Goal: Task Accomplishment & Management: Manage account settings

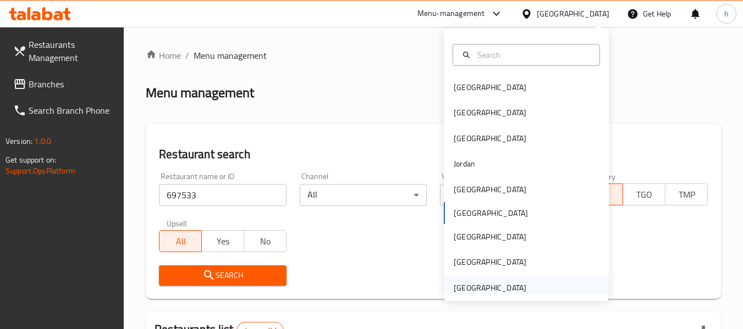
click at [471, 285] on div "[GEOGRAPHIC_DATA]" at bounding box center [490, 288] width 73 height 12
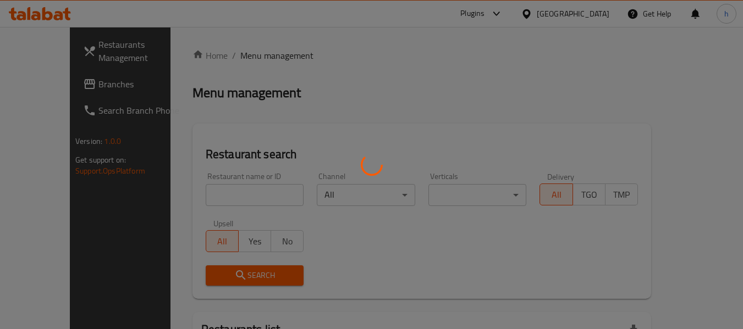
click at [39, 84] on div at bounding box center [371, 164] width 743 height 329
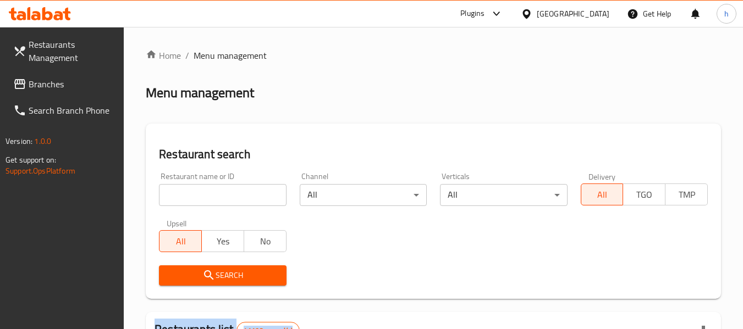
click at [67, 83] on span "Branches" at bounding box center [72, 84] width 87 height 13
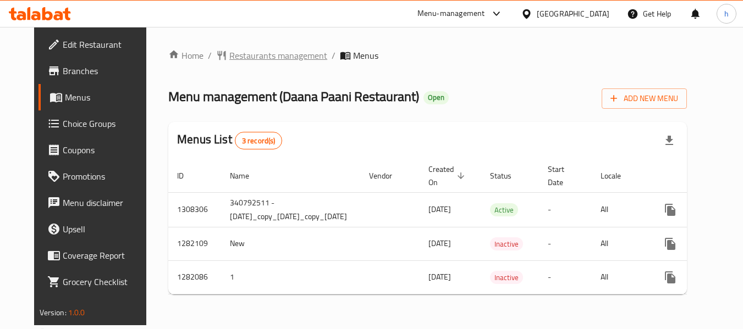
click at [255, 49] on span "Restaurants management" at bounding box center [278, 55] width 98 height 13
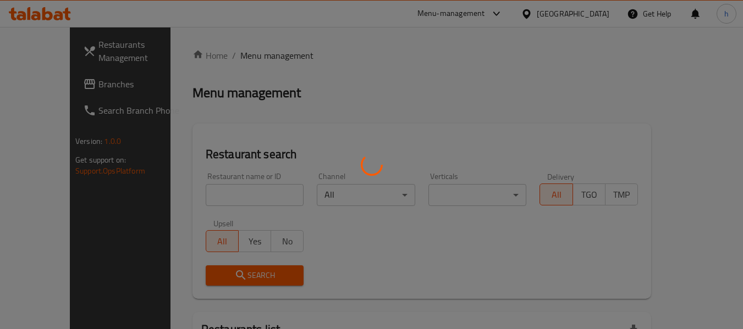
click at [210, 193] on div at bounding box center [371, 164] width 743 height 329
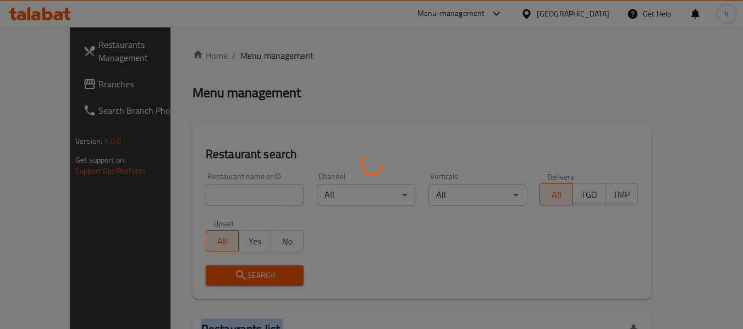
click at [210, 193] on div at bounding box center [371, 164] width 743 height 329
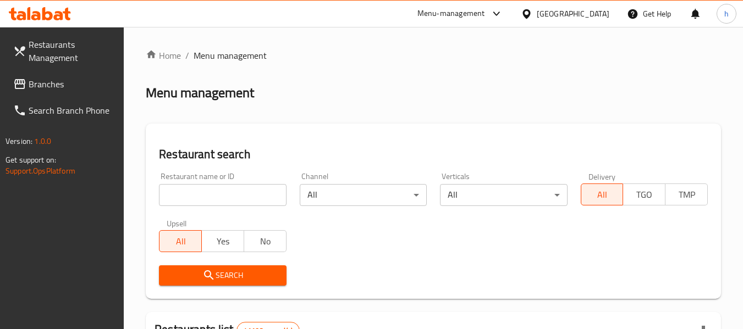
click at [216, 195] on input "search" at bounding box center [222, 195] width 127 height 22
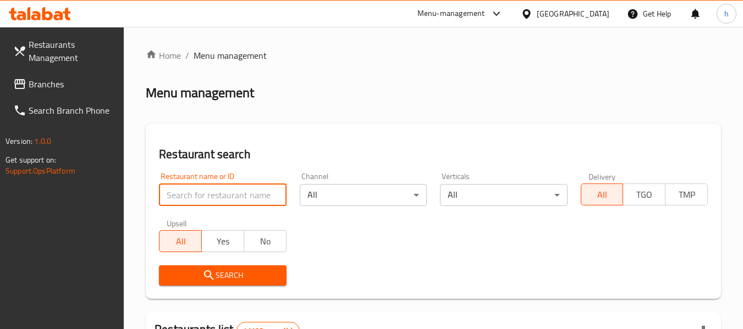
click at [216, 195] on input "search" at bounding box center [222, 195] width 127 height 22
paste input "694673"
type input "694673"
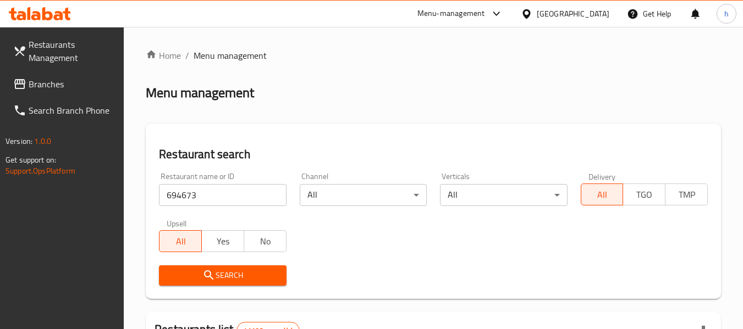
click at [211, 270] on icon "submit" at bounding box center [208, 275] width 13 height 13
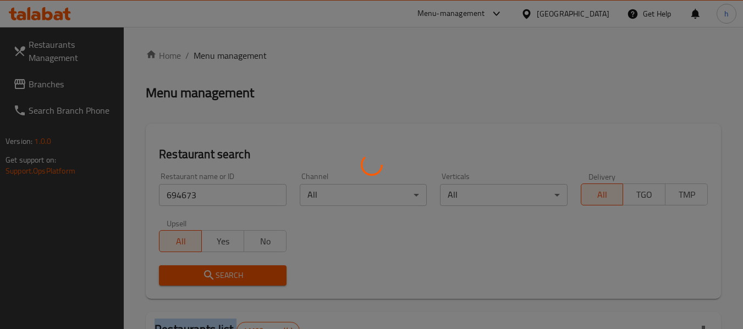
click at [211, 270] on div at bounding box center [371, 164] width 743 height 329
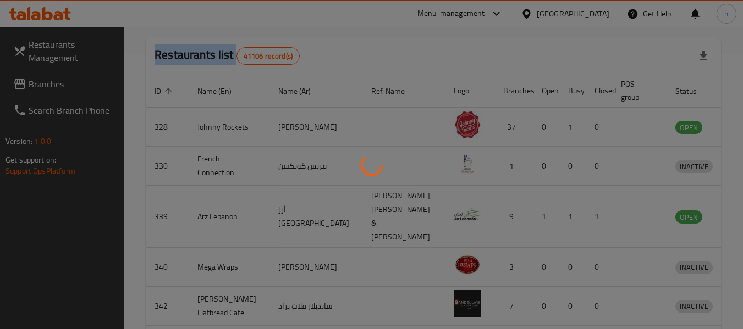
scroll to position [161, 0]
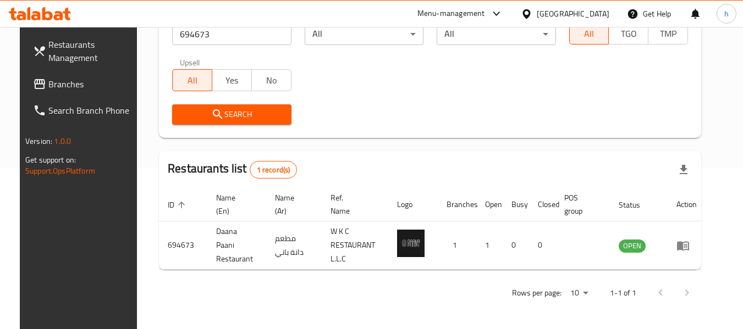
click at [588, 10] on div "[GEOGRAPHIC_DATA]" at bounding box center [573, 14] width 73 height 12
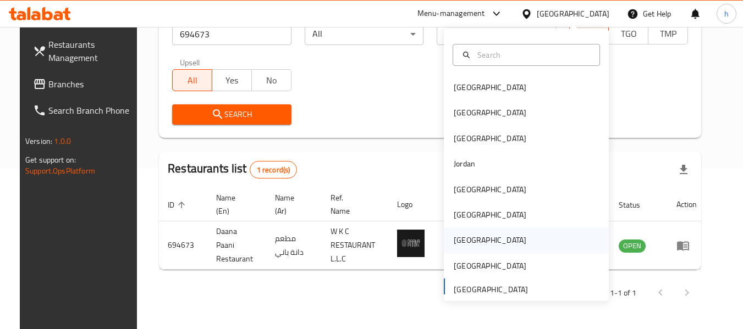
click at [445, 238] on div "[GEOGRAPHIC_DATA]" at bounding box center [490, 240] width 90 height 25
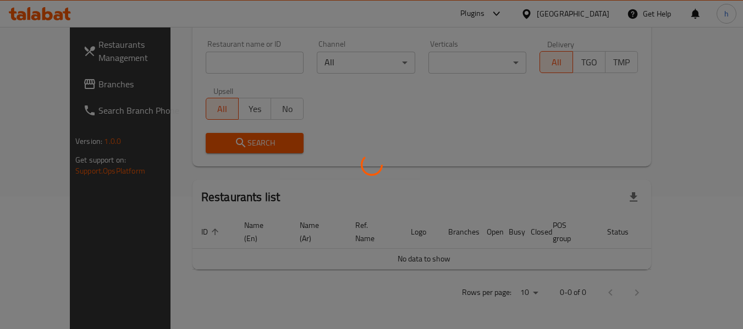
scroll to position [120, 0]
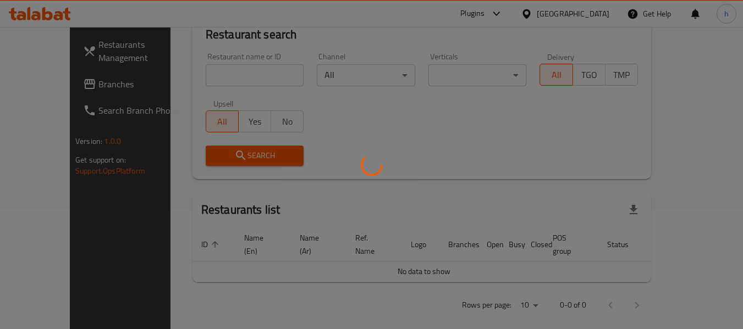
click at [39, 86] on div at bounding box center [371, 164] width 743 height 329
click at [42, 86] on div at bounding box center [371, 164] width 743 height 329
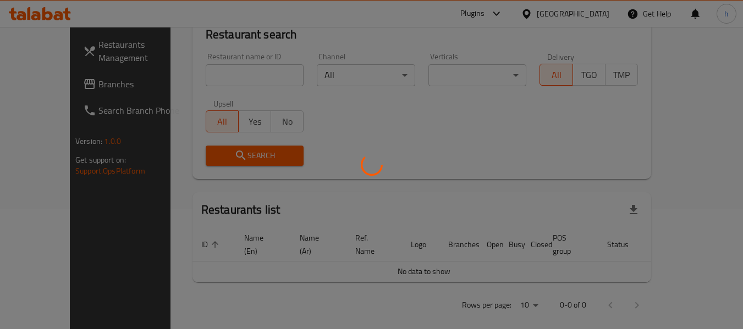
click at [47, 82] on div at bounding box center [371, 164] width 743 height 329
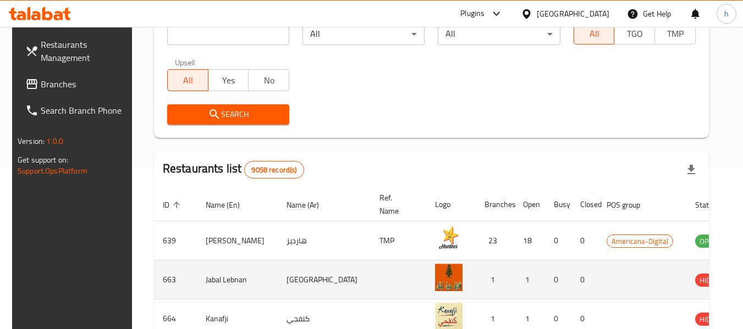
scroll to position [0, 0]
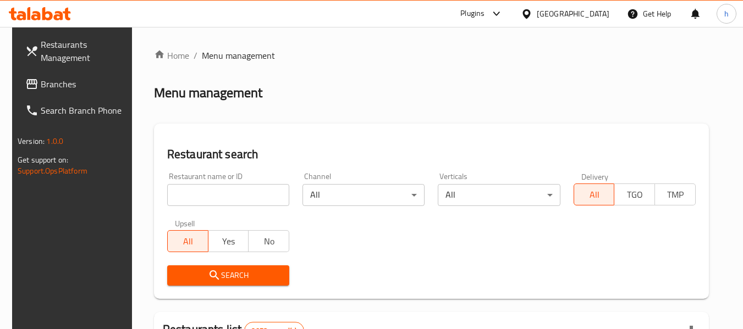
click at [47, 85] on span "Branches" at bounding box center [84, 84] width 87 height 13
